Goal: Task Accomplishment & Management: Manage account settings

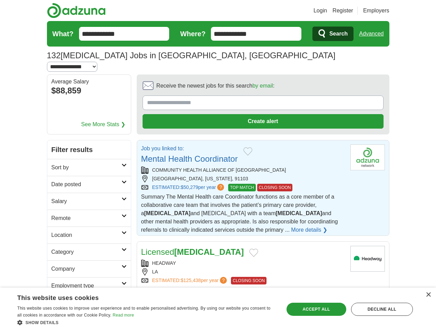
click at [327, 11] on link "Login" at bounding box center [320, 11] width 13 height 8
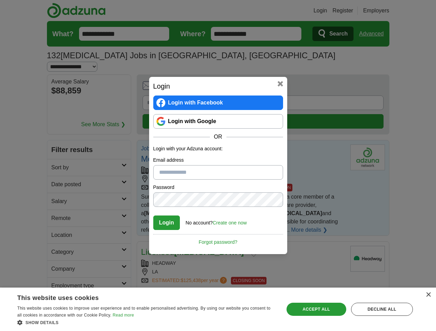
click at [384, 11] on div "Login Login with Facebook Login with Google OR Login with your Adzuna account: …" at bounding box center [218, 165] width 436 height 331
click at [374, 34] on div "Login Login with Facebook Login with Google OR Login with your Adzuna account: …" at bounding box center [218, 165] width 436 height 331
click at [83, 81] on div "Login Login with Facebook Login with Google OR Login with your Adzuna account: …" at bounding box center [218, 165] width 436 height 331
click at [244, 78] on div "Login Login with Facebook Login with Google OR Login with your Adzuna account: …" at bounding box center [218, 165] width 138 height 177
click at [404, 78] on div "Login Login with Facebook Login with Google OR Login with your Adzuna account: …" at bounding box center [218, 165] width 436 height 331
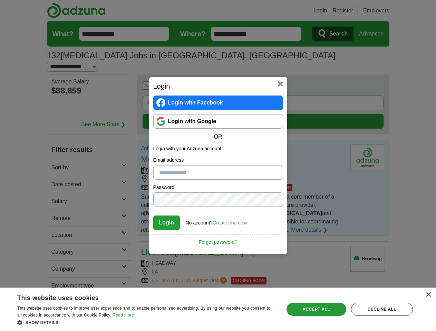
click at [58, 124] on div "Login Login with Facebook Login with Google OR Login with your Adzuna account: …" at bounding box center [218, 165] width 436 height 331
click at [58, 141] on div "Login Login with Facebook Login with Google OR Login with your Adzuna account: …" at bounding box center [218, 165] width 436 height 331
click at [58, 158] on div "Login Login with Facebook Login with Google OR Login with your Adzuna account: …" at bounding box center [218, 165] width 436 height 331
click at [58, 175] on div "Login Login with Facebook Login with Google OR Login with your Adzuna account: …" at bounding box center [218, 165] width 436 height 331
